Goal: Information Seeking & Learning: Understand process/instructions

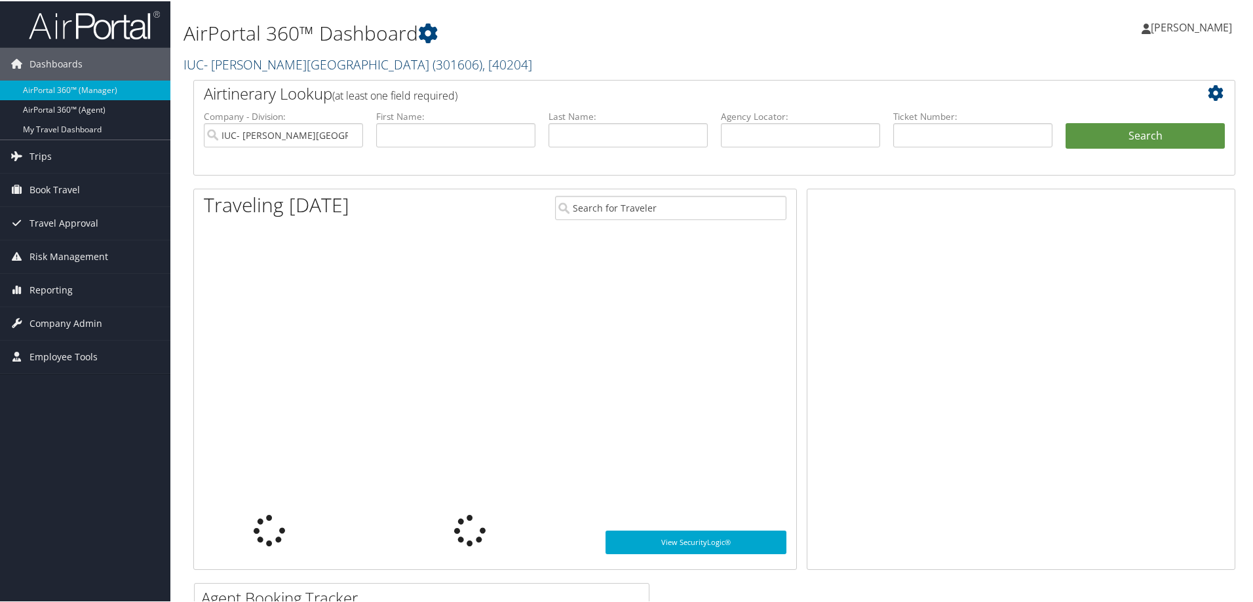
click at [222, 63] on link "IUC- [PERSON_NAME][GEOGRAPHIC_DATA] ( 301606 ) , [ 40204 ]" at bounding box center [358, 63] width 349 height 18
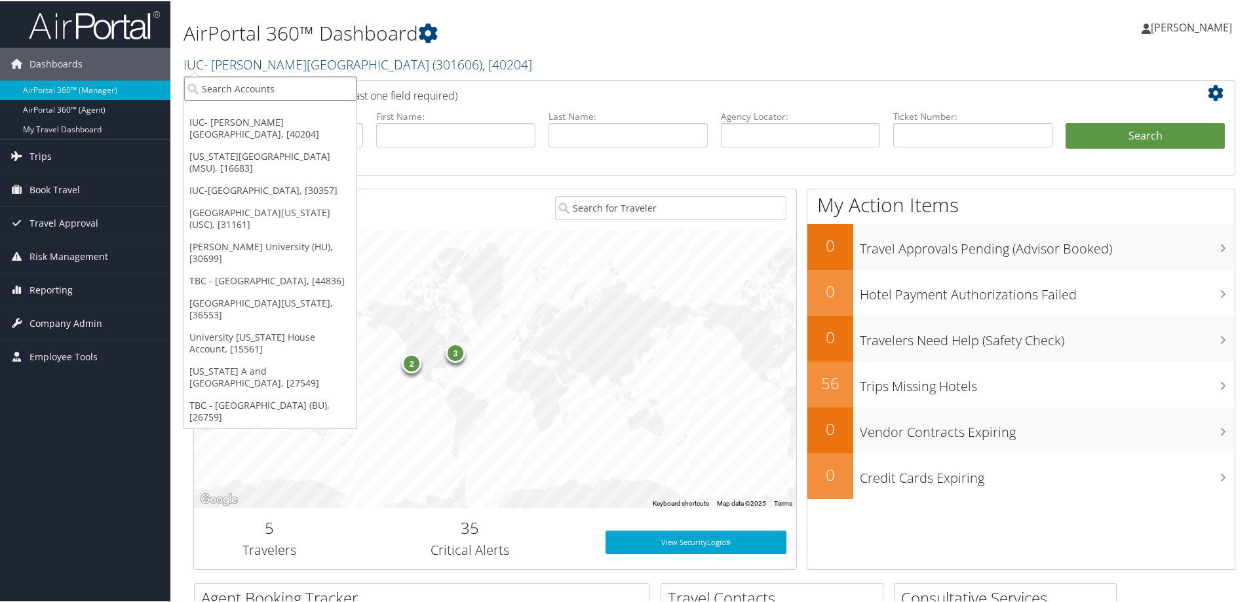
click at [220, 92] on input "search" at bounding box center [270, 87] width 172 height 24
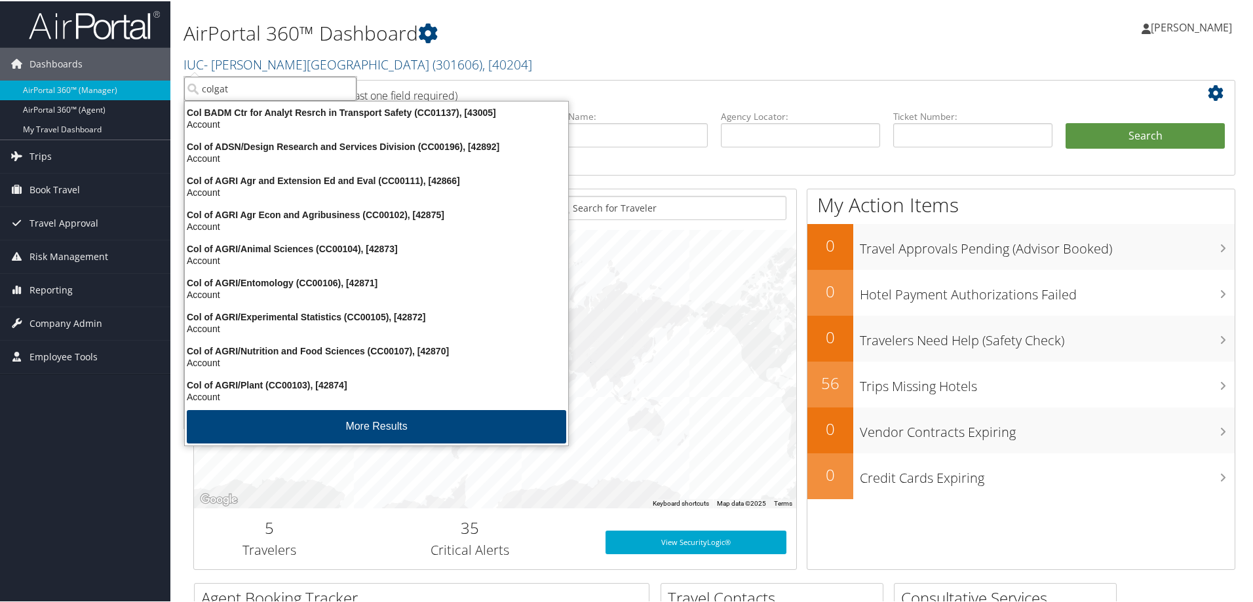
type input "colgate"
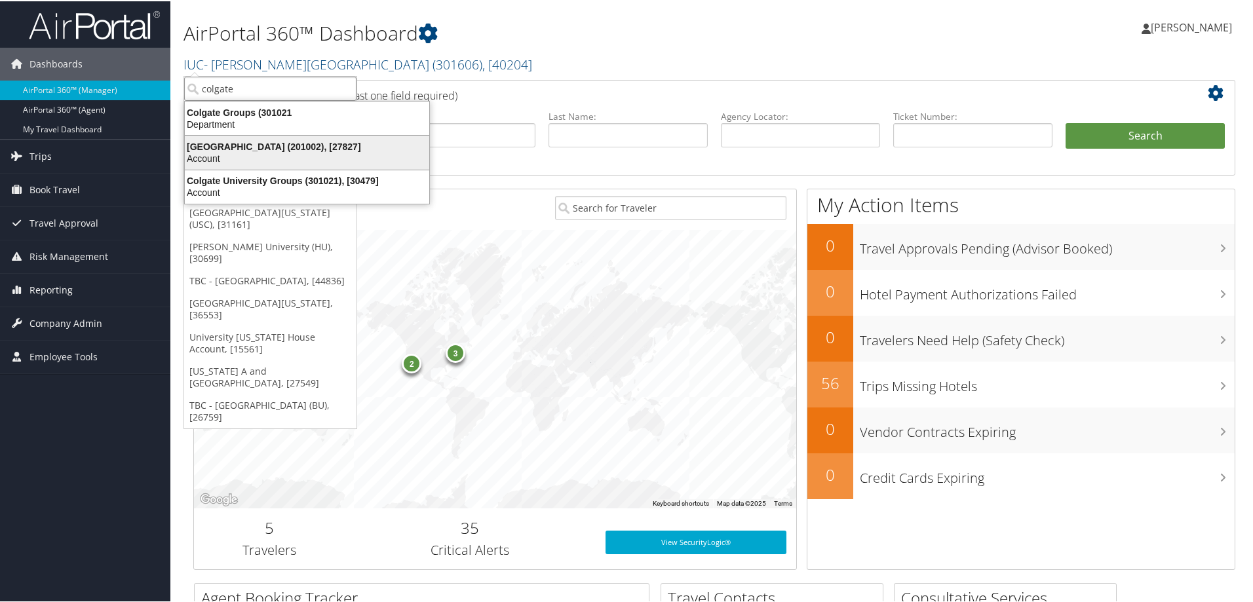
click at [212, 149] on div "[GEOGRAPHIC_DATA] (201002), [27827]" at bounding box center [307, 146] width 260 height 12
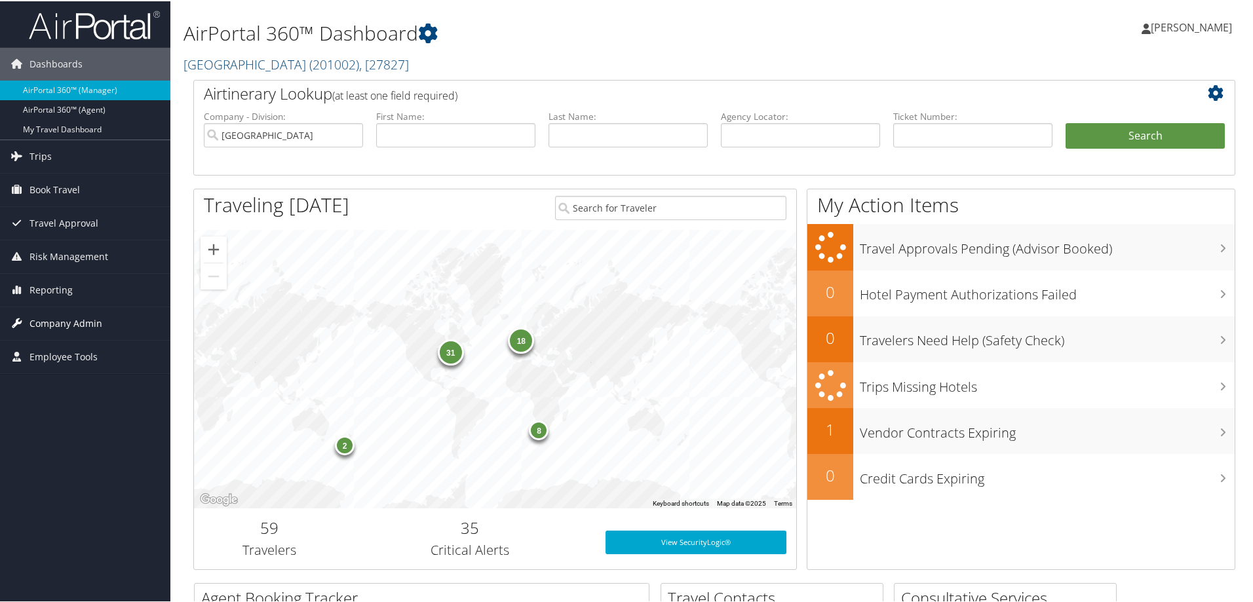
click at [51, 320] on span "Company Admin" at bounding box center [65, 322] width 73 height 33
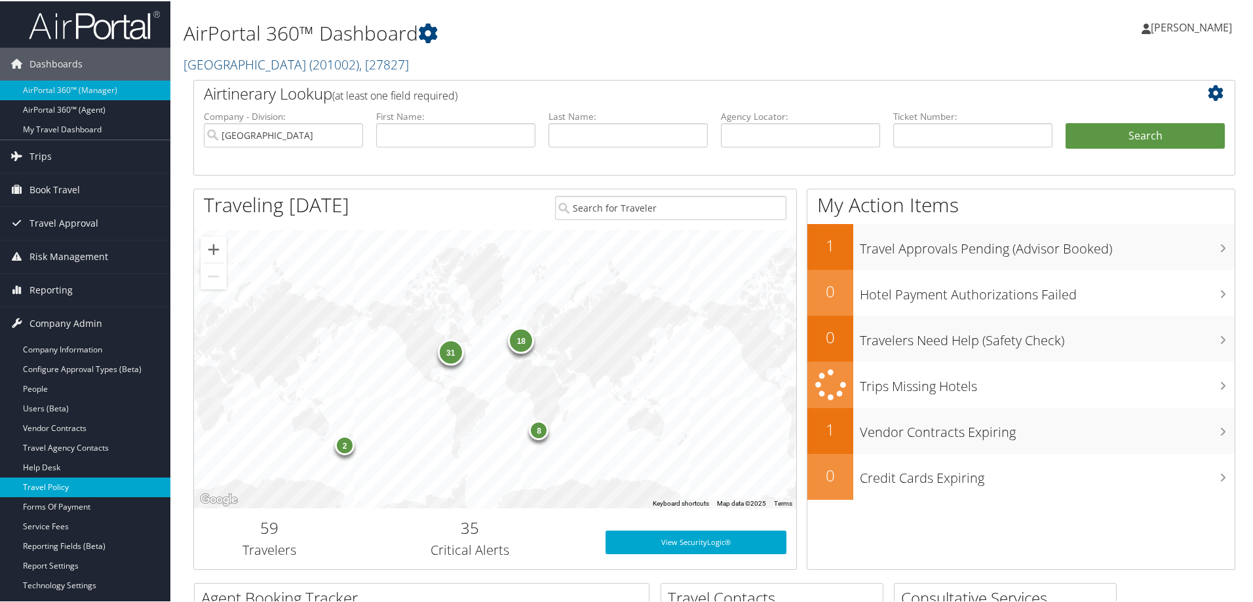
click at [42, 484] on link "Travel Policy" at bounding box center [85, 487] width 170 height 20
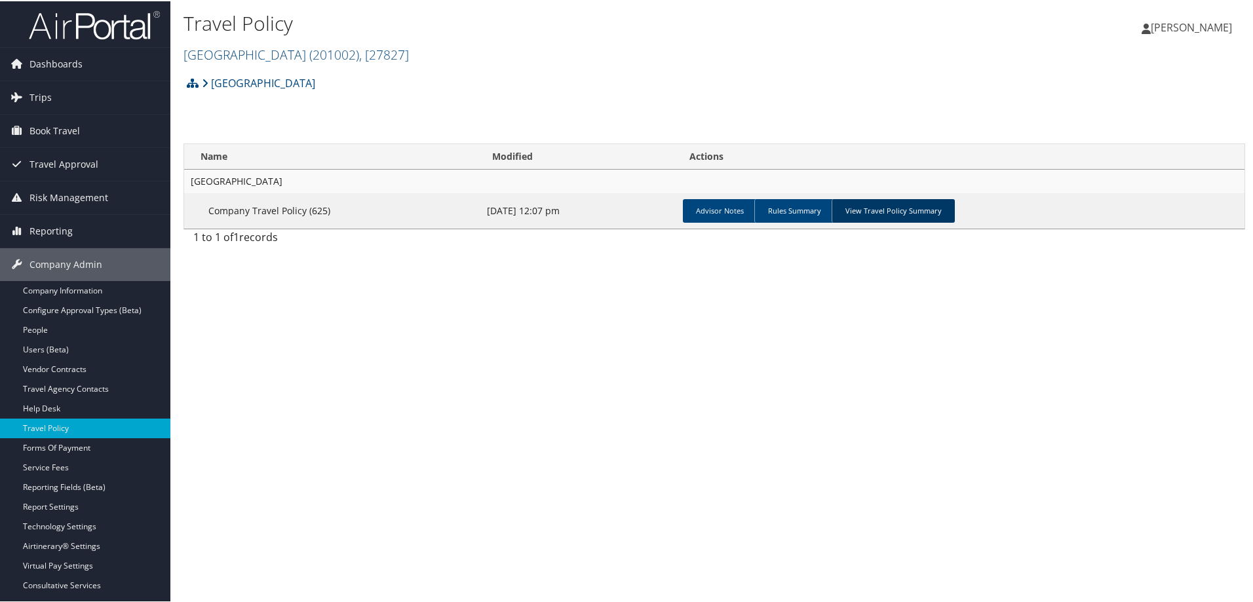
click at [912, 213] on link "View Travel Policy Summary" at bounding box center [893, 210] width 123 height 24
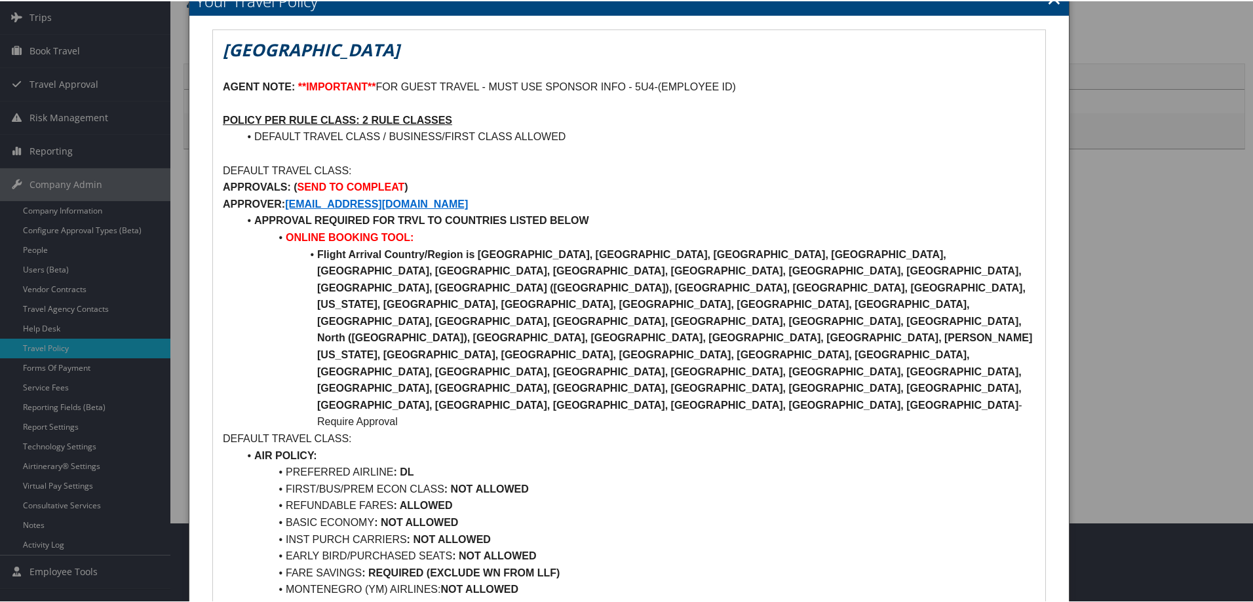
scroll to position [125, 0]
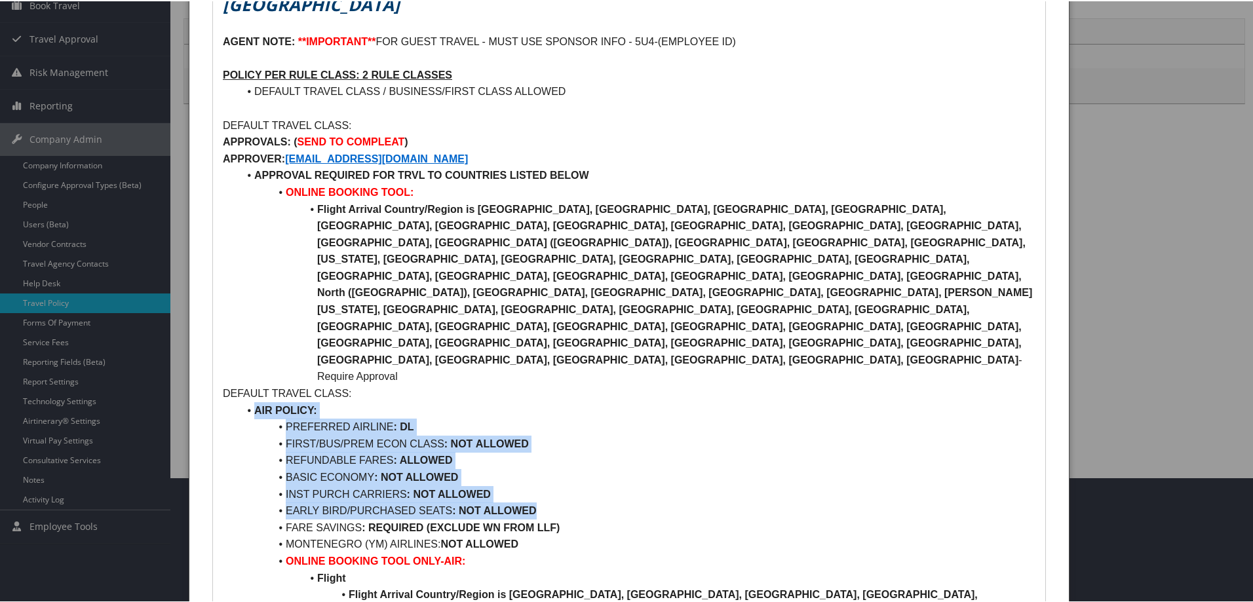
drag, startPoint x: 542, startPoint y: 423, endPoint x: 244, endPoint y: 328, distance: 313.2
copy ul "AIR POLICY: PREFERRED AIRLINE : DL FIRST/BUS/PREM ECON CLASS : NOT ALLOWED REFU…"
